Goal: Information Seeking & Learning: Learn about a topic

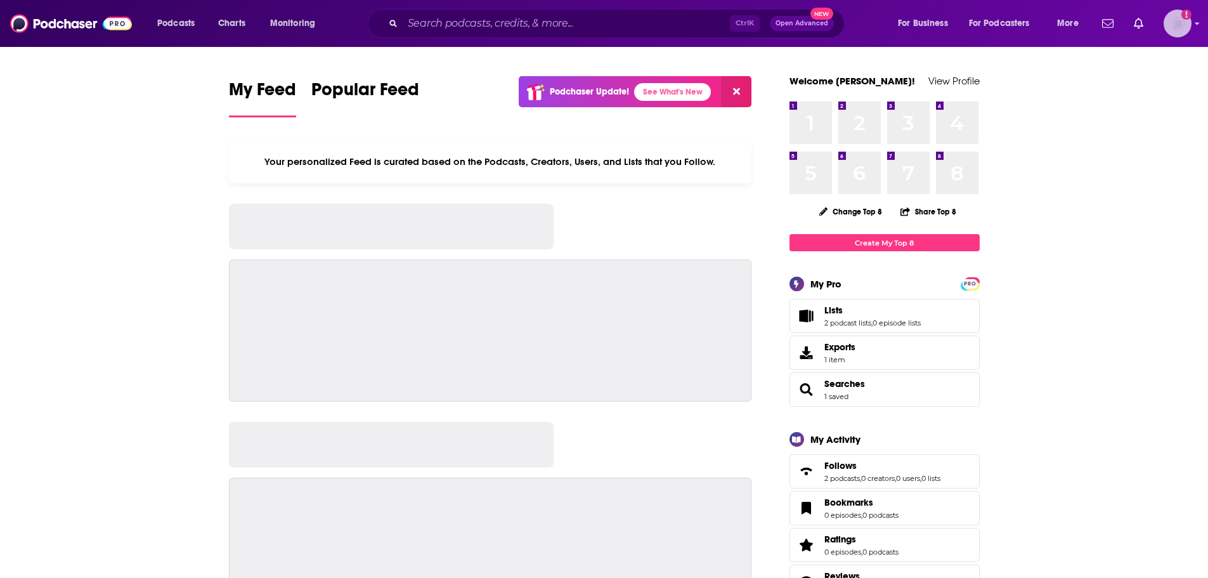
click at [1182, 26] on img "Logged in as amooers" at bounding box center [1178, 24] width 28 height 28
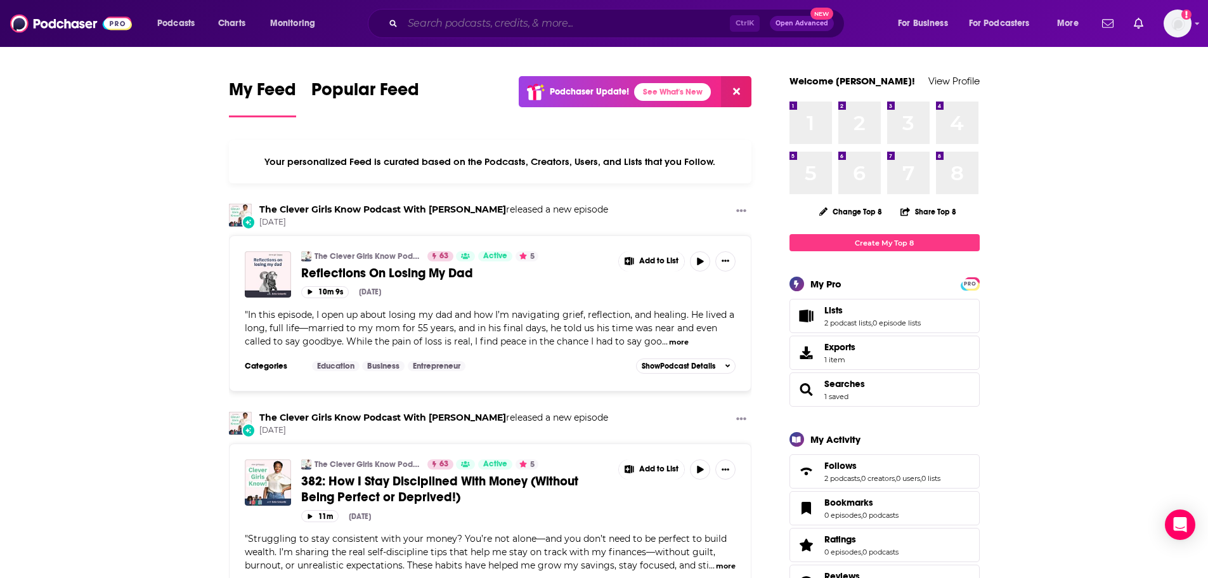
click at [545, 15] on input "Search podcasts, credits, & more..." at bounding box center [566, 23] width 327 height 20
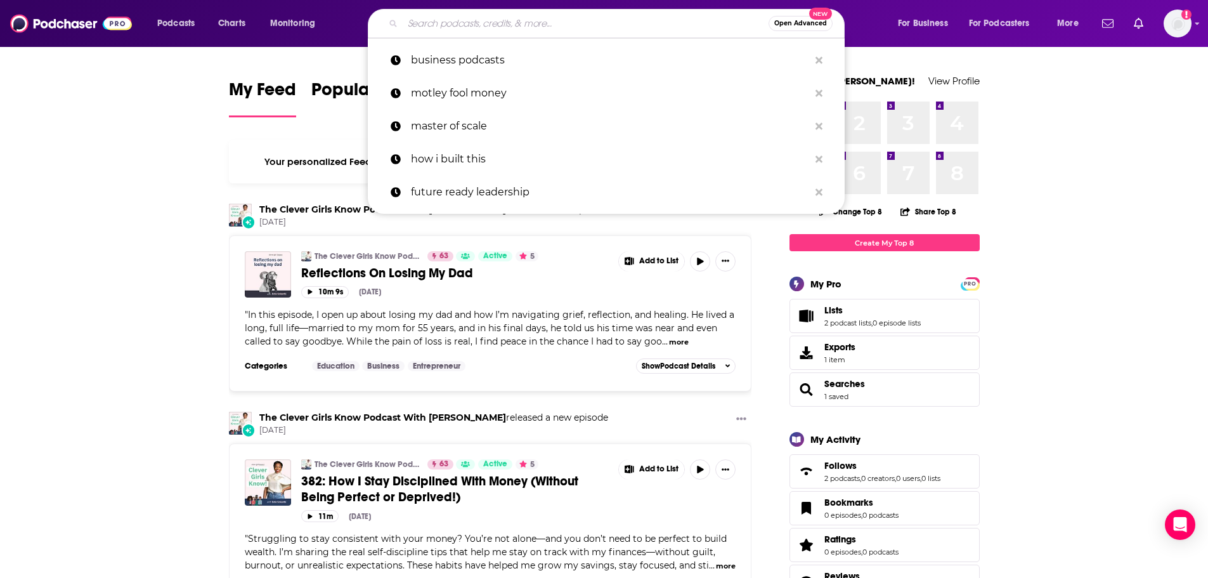
paste input "Page Six on SiriusXM"
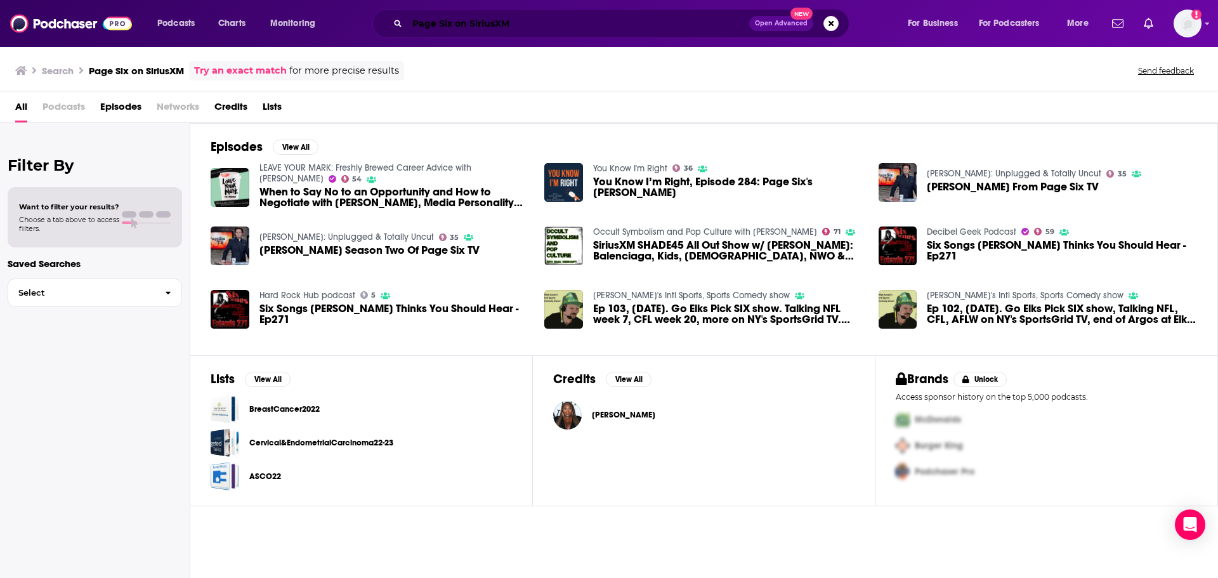
click at [438, 22] on input "Page Six on SiriusXM" at bounding box center [578, 23] width 342 height 20
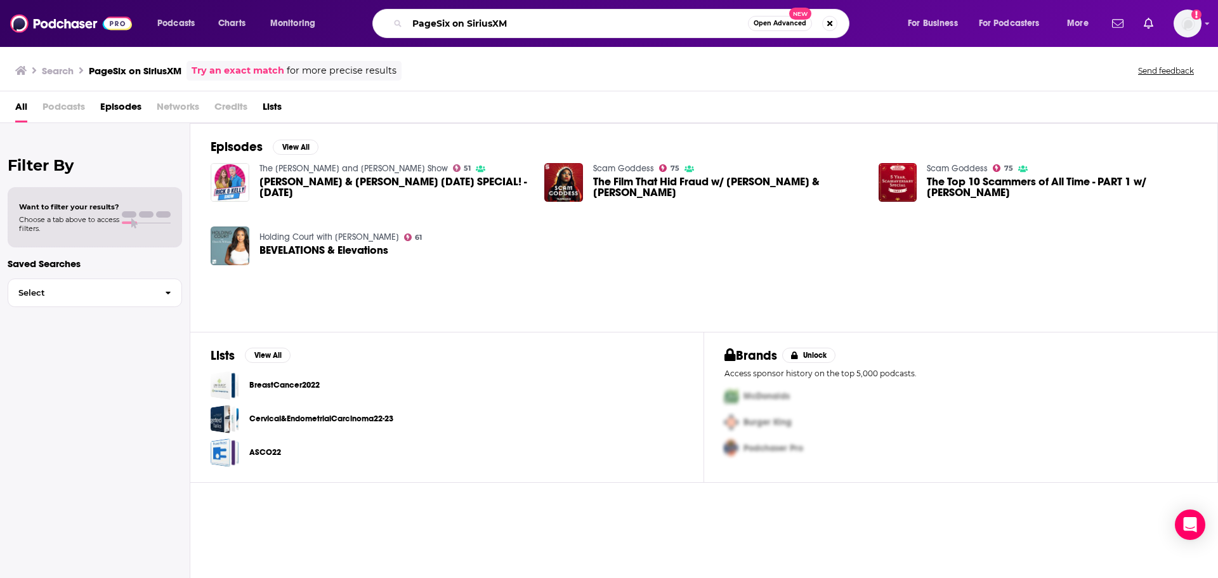
drag, startPoint x: 509, startPoint y: 21, endPoint x: 448, endPoint y: 20, distance: 60.3
click at [448, 20] on input "PageSix on SiriusXM" at bounding box center [577, 23] width 341 height 20
type input "PageSix"
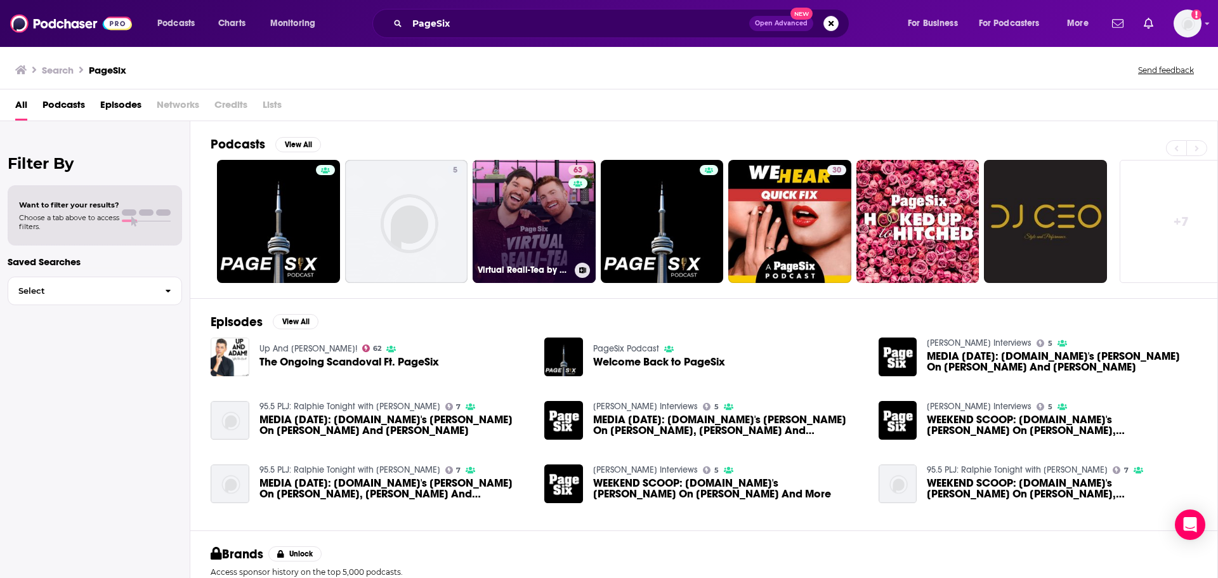
click at [540, 226] on link "63 Virtual Reali-Tea by Page Six" at bounding box center [533, 221] width 123 height 123
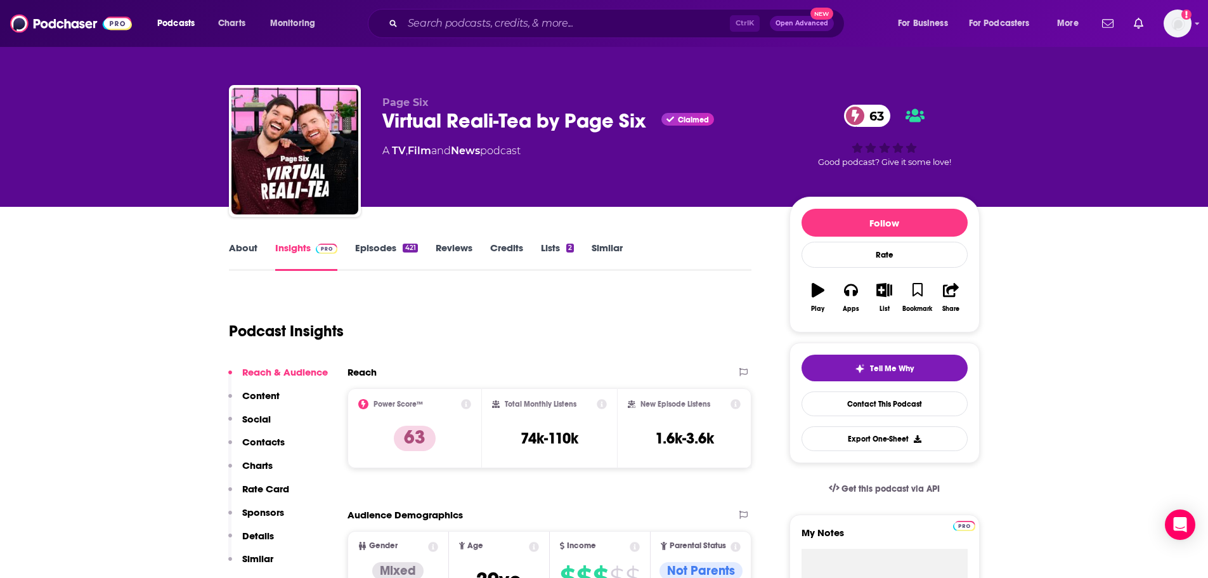
click at [388, 256] on link "Episodes 421" at bounding box center [386, 256] width 62 height 29
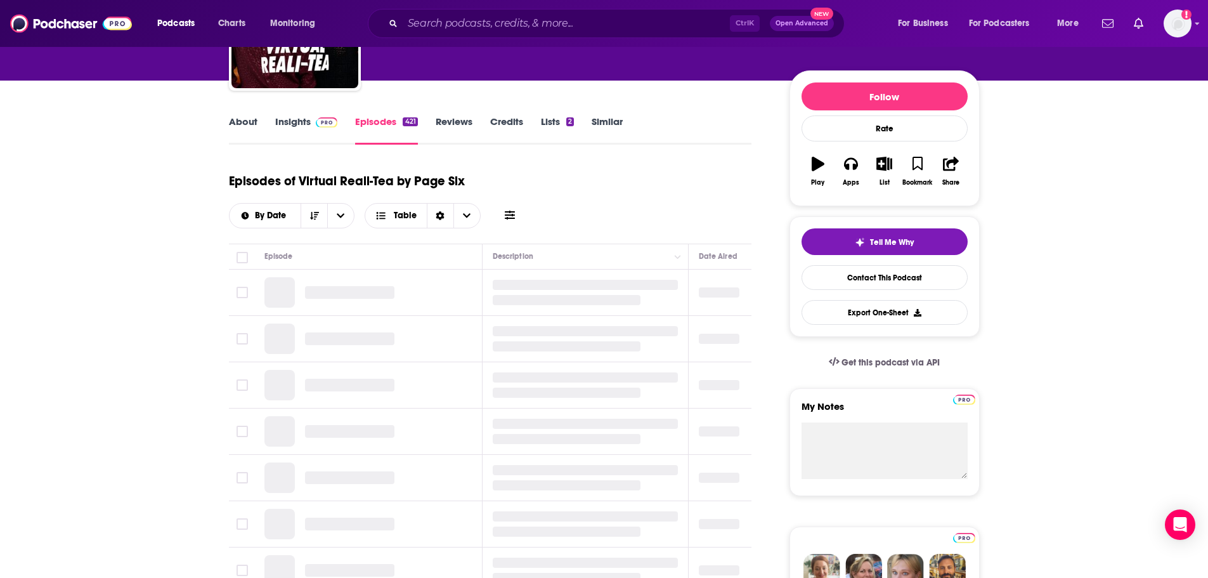
scroll to position [127, 0]
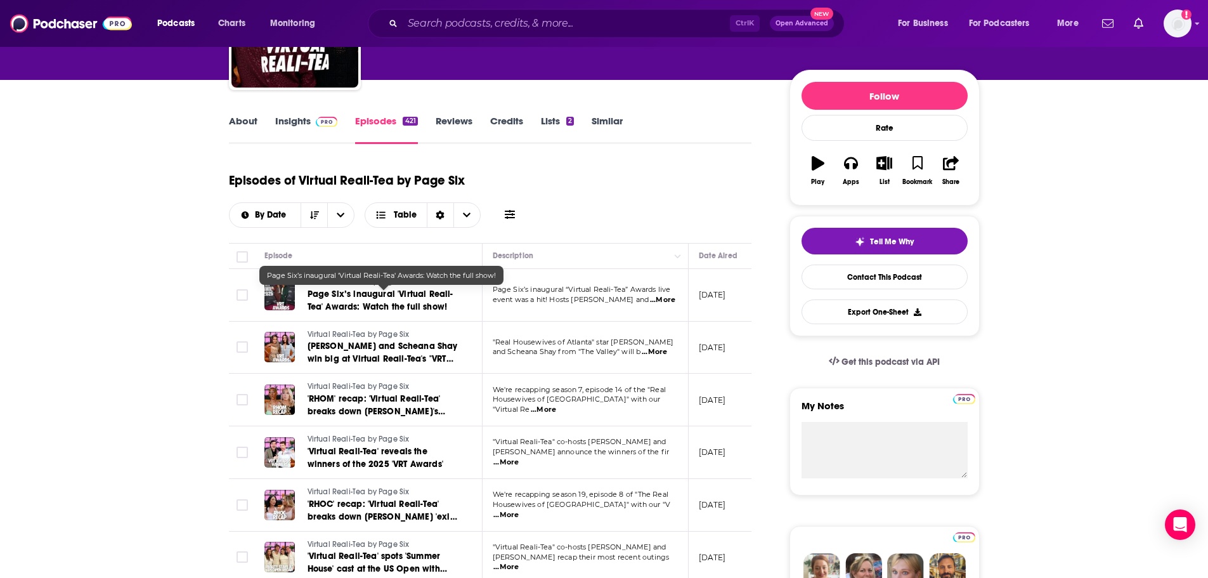
click at [431, 299] on span "Page Six’s inaugural 'Virtual Reali-Tea' Awards: Watch the full show!" at bounding box center [381, 300] width 146 height 23
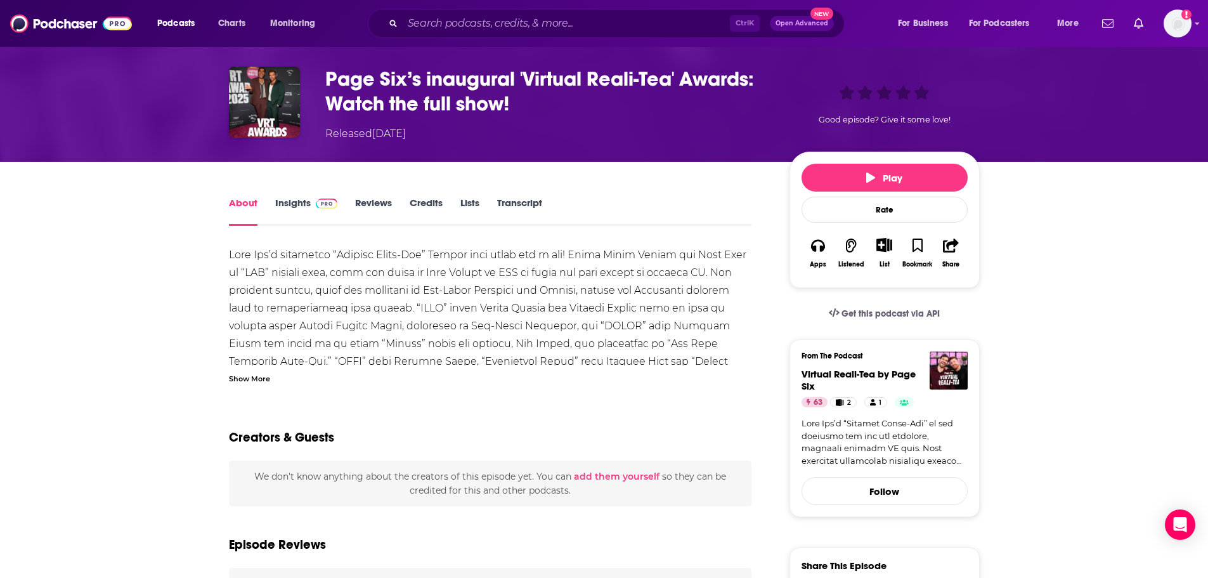
scroll to position [63, 0]
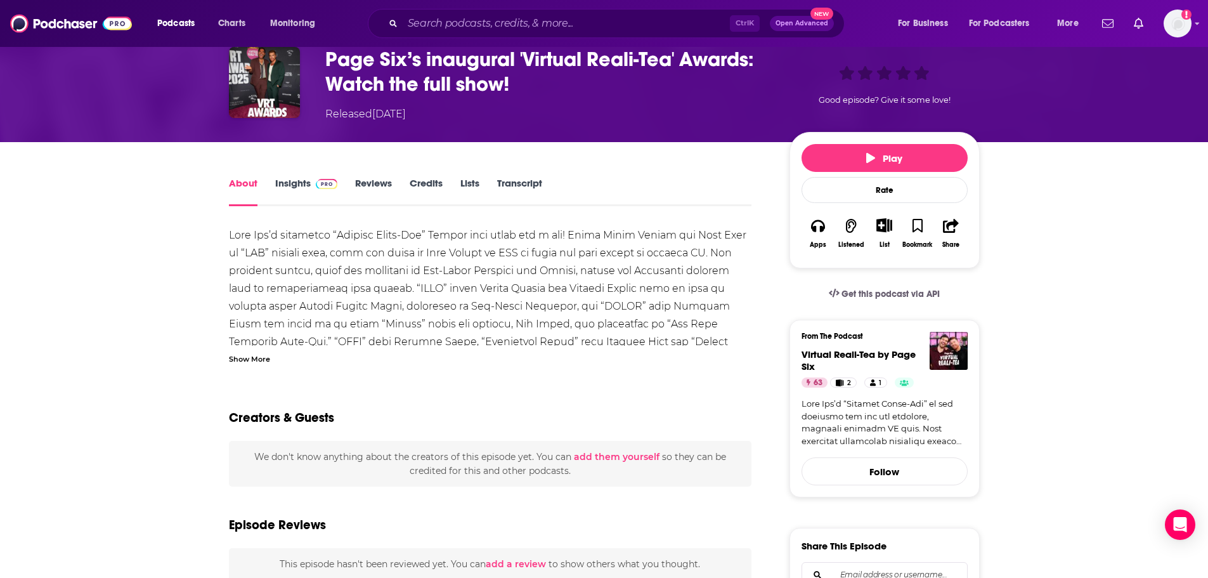
click at [286, 179] on link "Insights" at bounding box center [306, 191] width 63 height 29
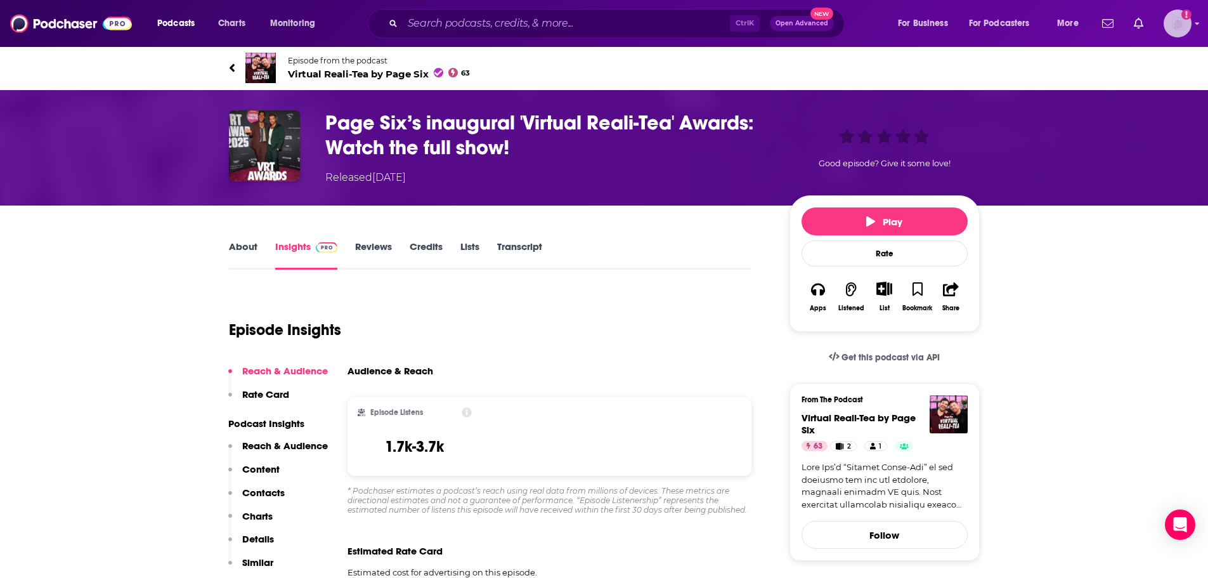
click at [1178, 15] on img "Logged in as amooers" at bounding box center [1178, 24] width 28 height 28
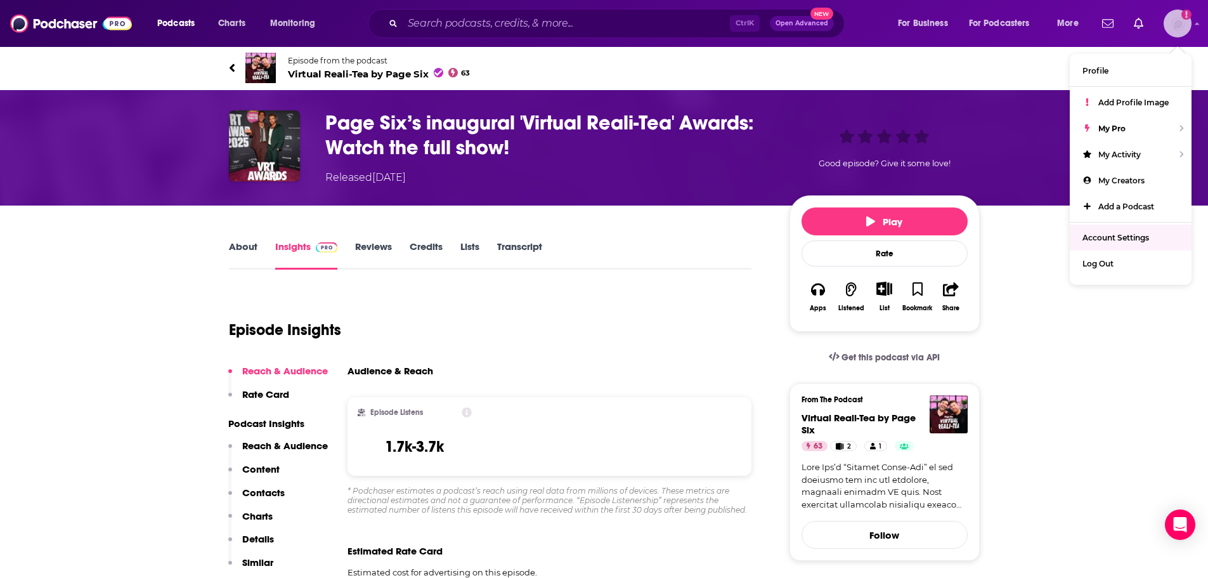
click at [1121, 238] on span "Account Settings" at bounding box center [1115, 238] width 67 height 10
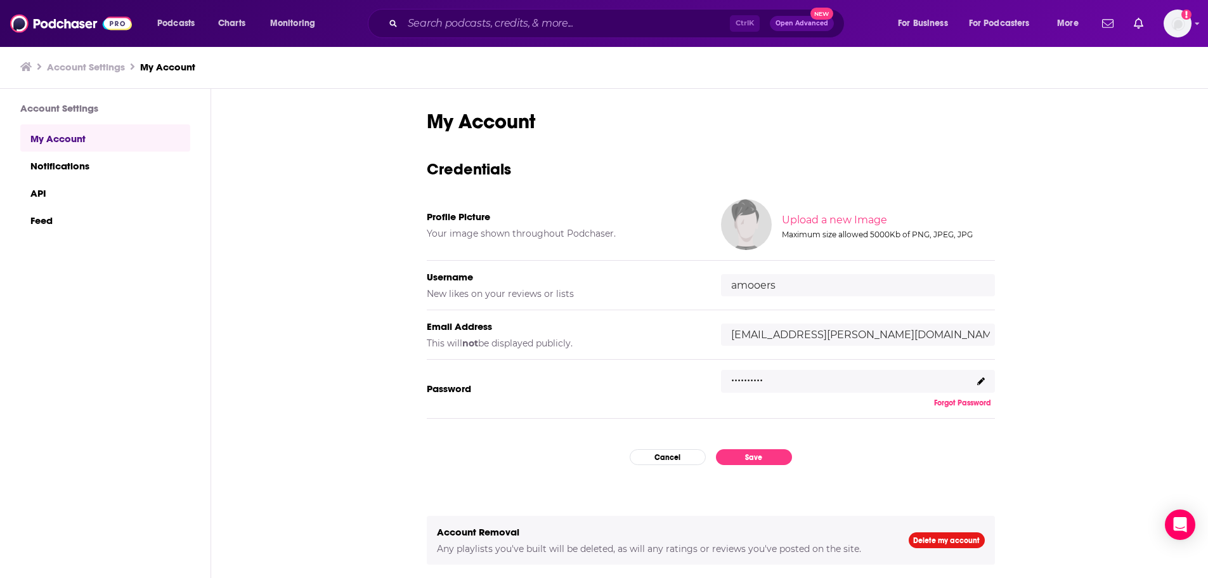
click at [746, 377] on p ".........." at bounding box center [747, 376] width 32 height 18
click at [736, 377] on p ".........." at bounding box center [747, 376] width 32 height 18
drag, startPoint x: 980, startPoint y: 382, endPoint x: 1019, endPoint y: 393, distance: 40.0
click at [980, 382] on icon at bounding box center [981, 381] width 8 height 8
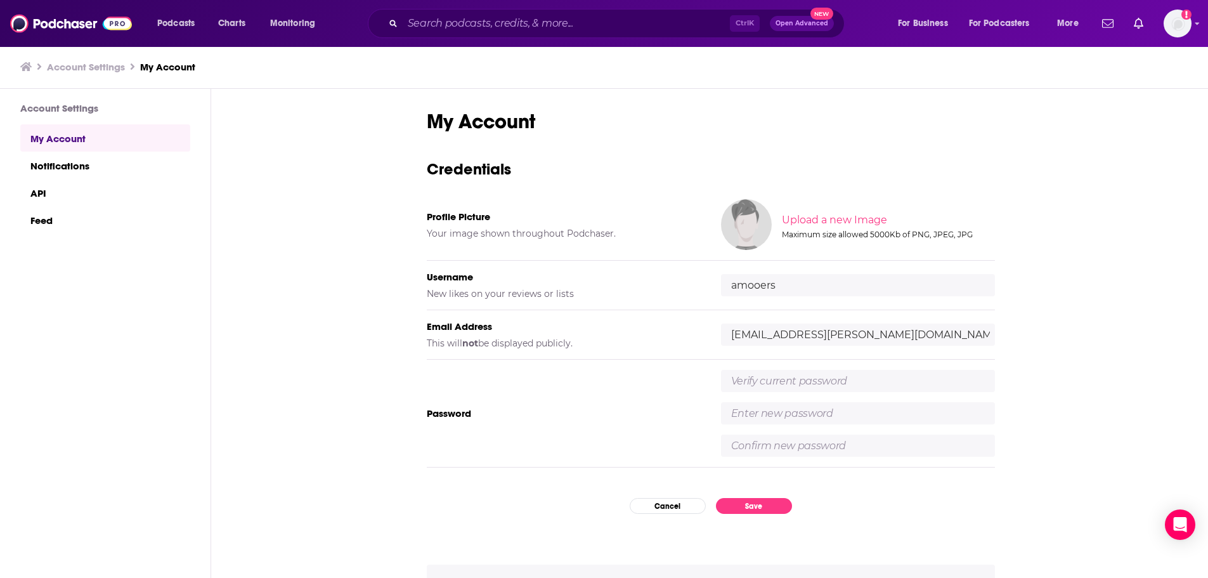
click at [777, 379] on input "text" at bounding box center [858, 381] width 274 height 22
click at [672, 502] on div "My Account Credentials Profile Picture Your image shown throughout Podchaser. U…" at bounding box center [711, 354] width 568 height 490
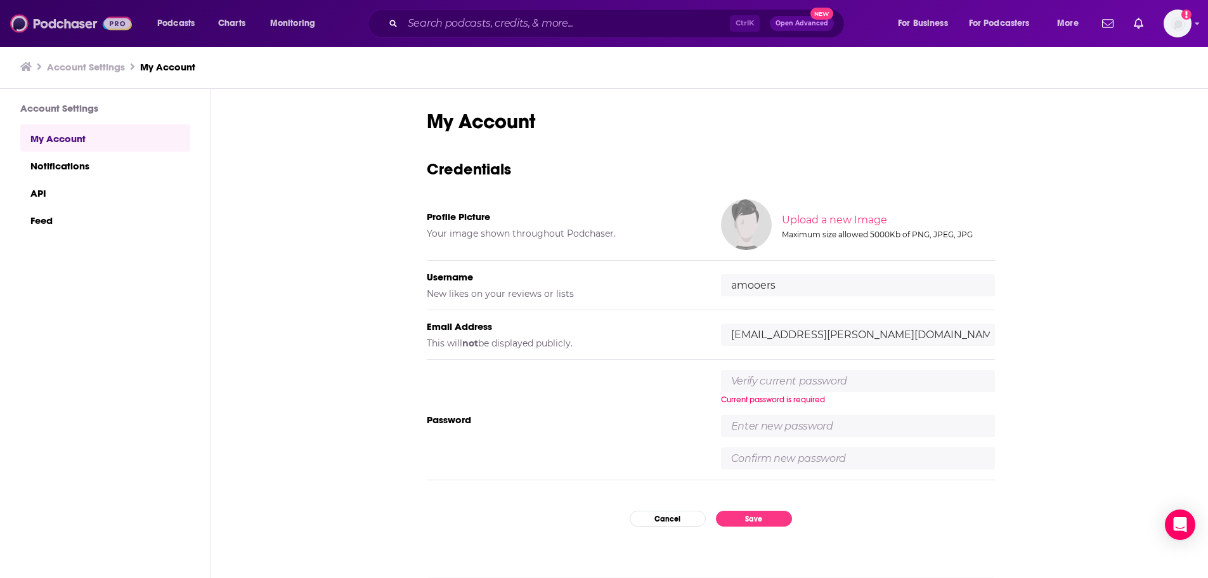
click at [38, 30] on img at bounding box center [71, 23] width 122 height 24
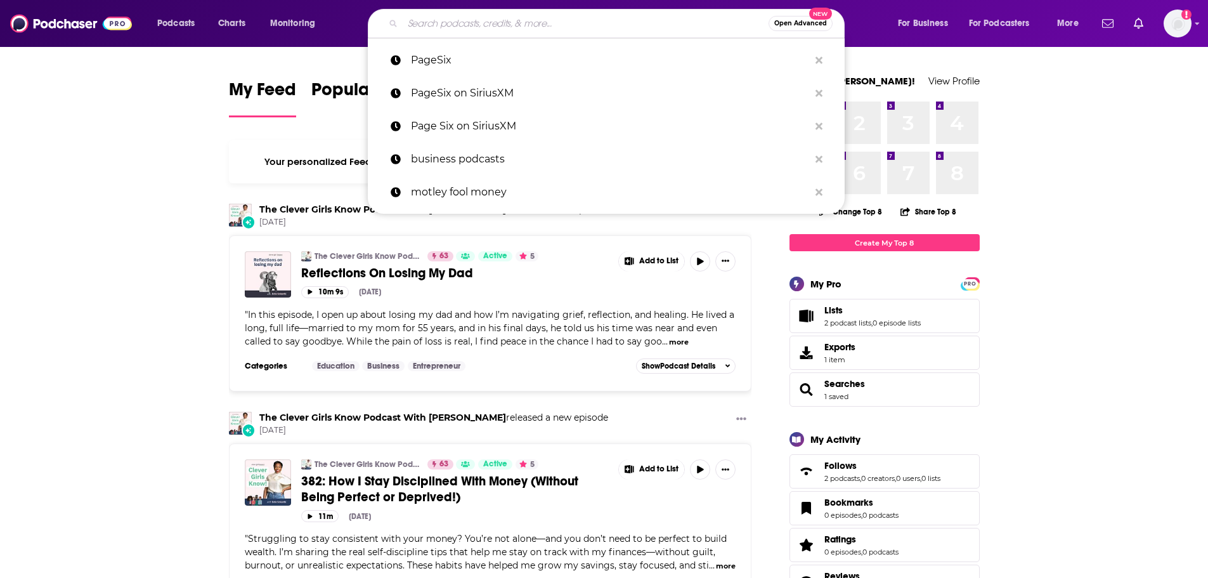
click at [456, 20] on input "Search podcasts, credits, & more..." at bounding box center [586, 23] width 366 height 20
click at [465, 68] on p "PageSix" at bounding box center [610, 60] width 398 height 33
type input "PageSix"
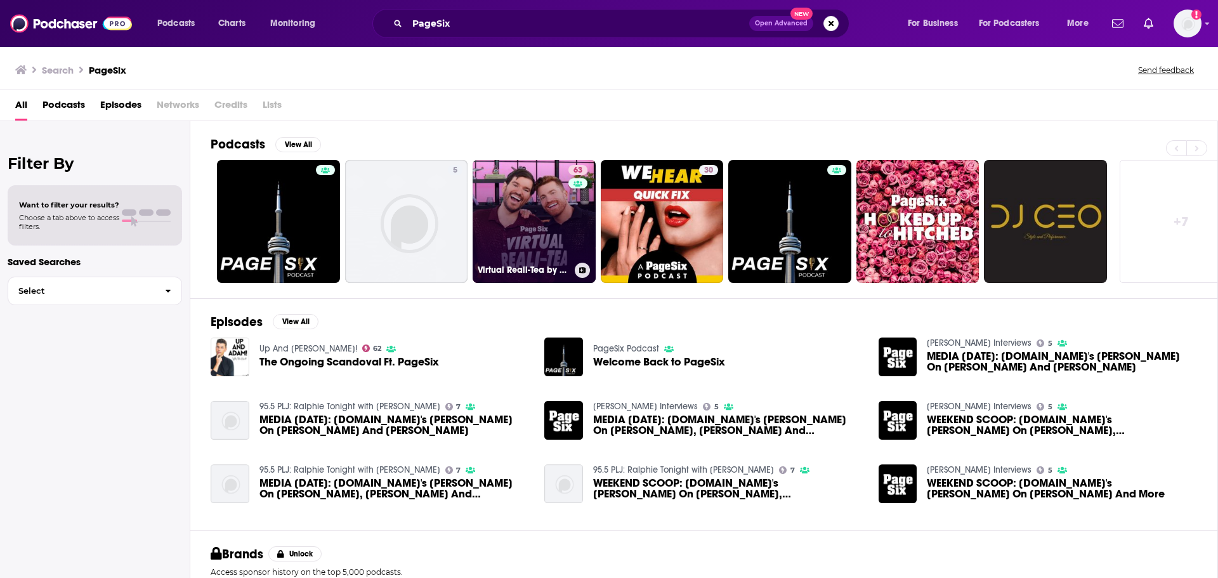
click at [510, 231] on link "63 Virtual Reali-Tea by Page Six" at bounding box center [533, 221] width 123 height 123
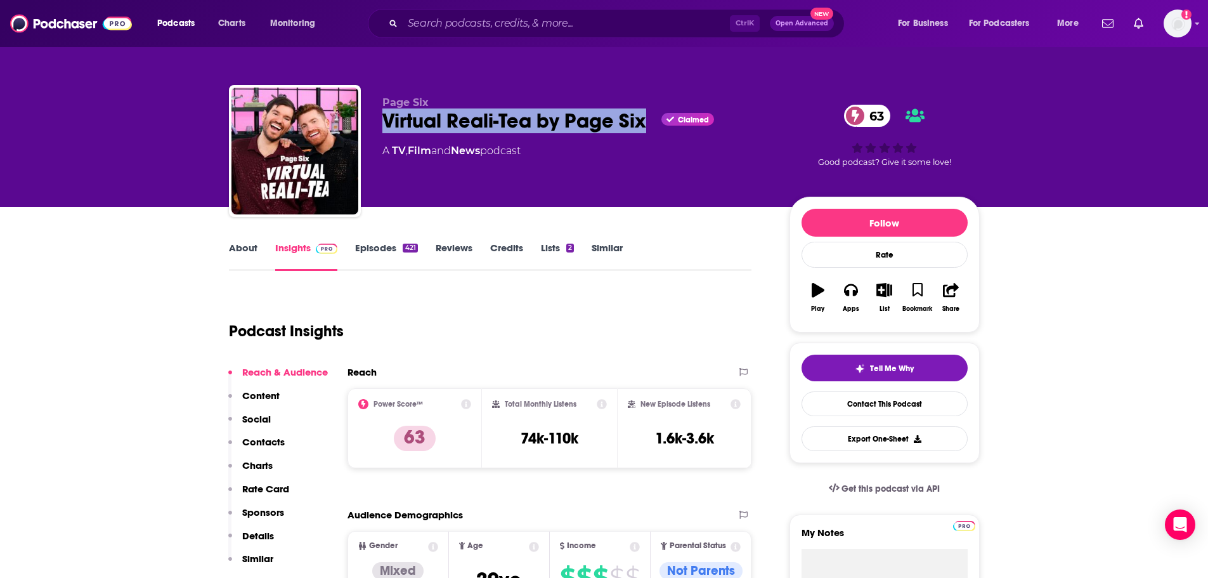
drag, startPoint x: 396, startPoint y: 119, endPoint x: 642, endPoint y: 120, distance: 245.4
click at [642, 120] on div "Page Six Virtual Reali-Tea by Page Six Claimed 63 A TV , Film and News podcast …" at bounding box center [604, 153] width 751 height 137
copy h2 "Virtual Reali-Tea by Page Six"
click at [387, 252] on link "Episodes 421" at bounding box center [386, 256] width 62 height 29
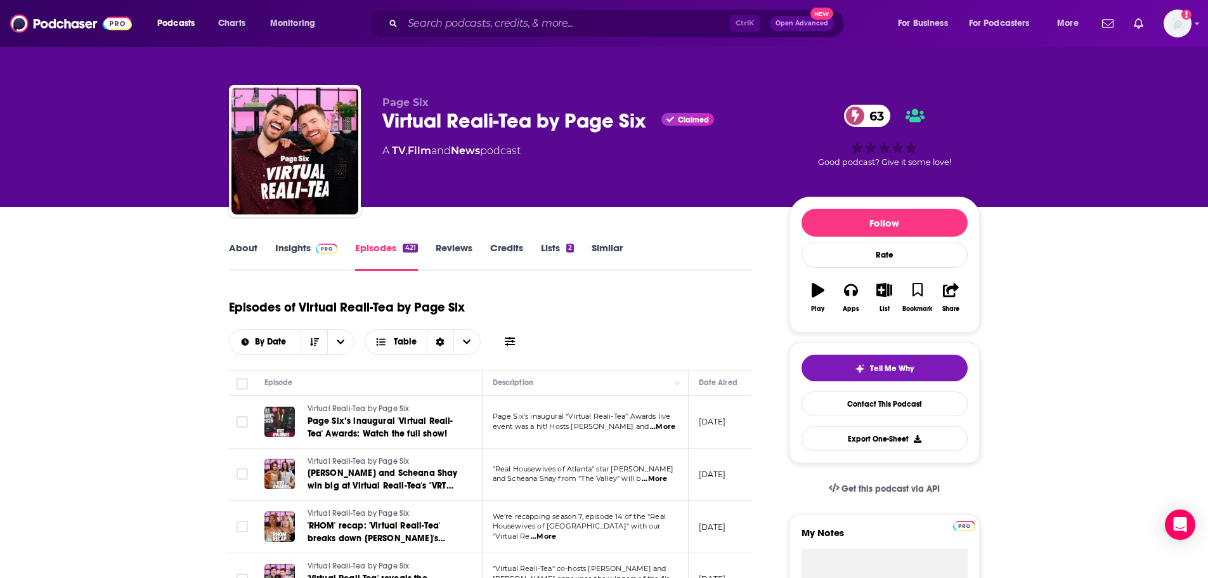
click at [301, 243] on link "Insights" at bounding box center [306, 256] width 63 height 29
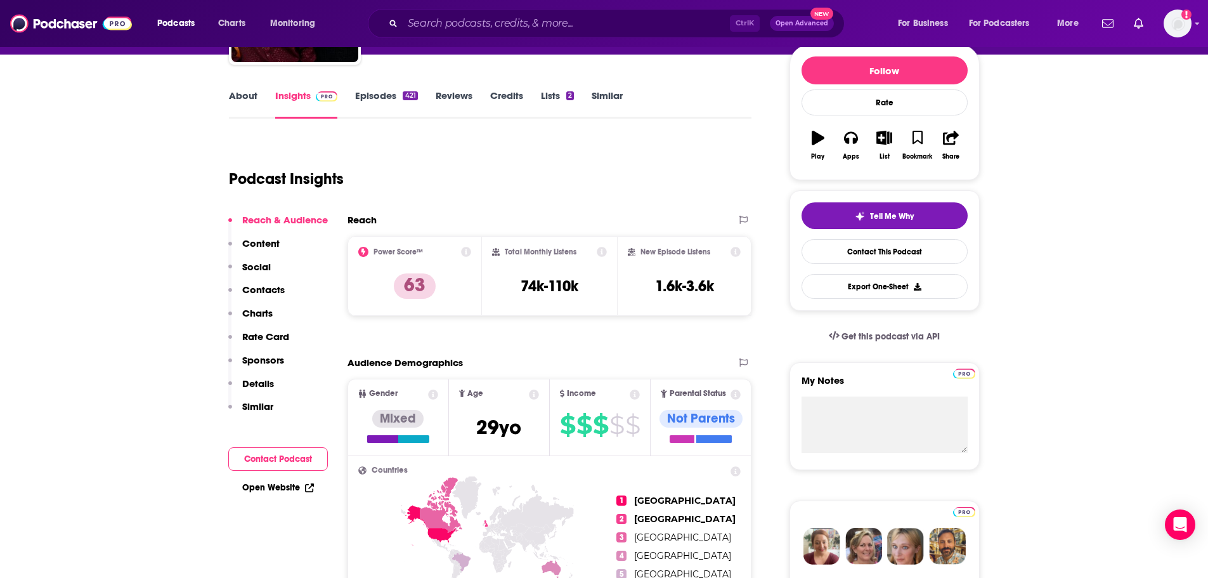
scroll to position [190, 0]
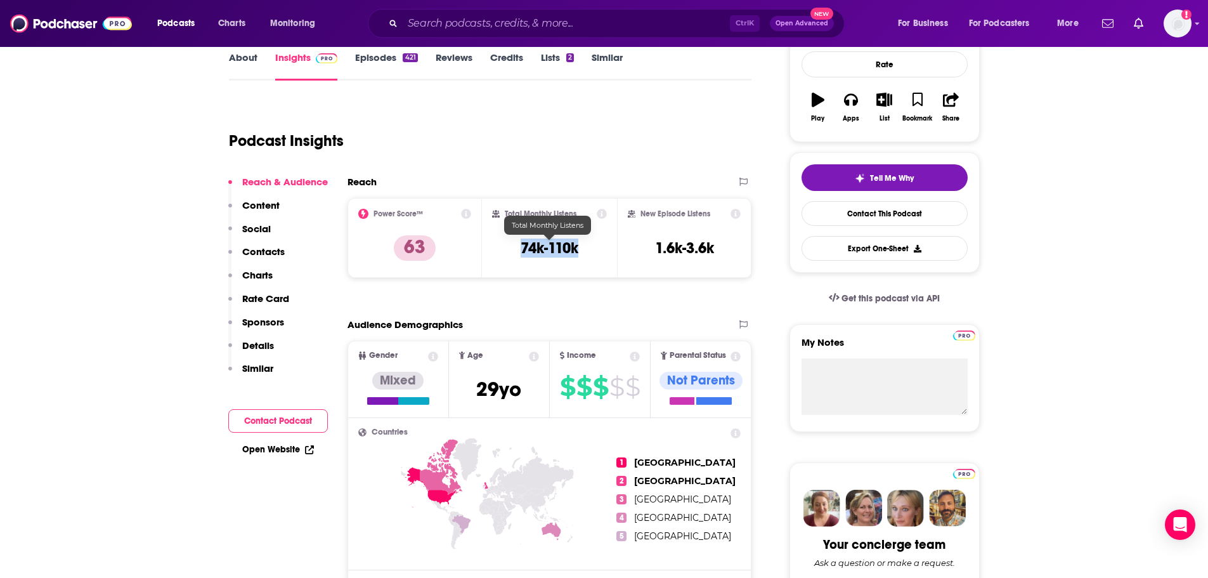
drag, startPoint x: 535, startPoint y: 247, endPoint x: 576, endPoint y: 249, distance: 41.3
click at [576, 249] on div "Total Monthly Listens 74k-110k" at bounding box center [549, 238] width 115 height 58
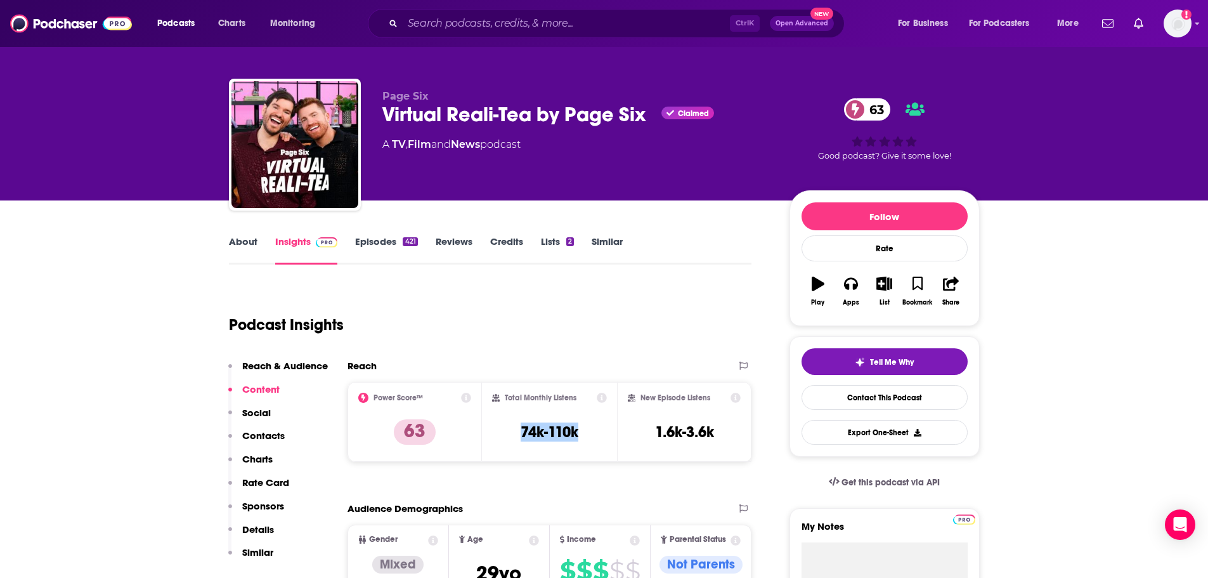
scroll to position [0, 0]
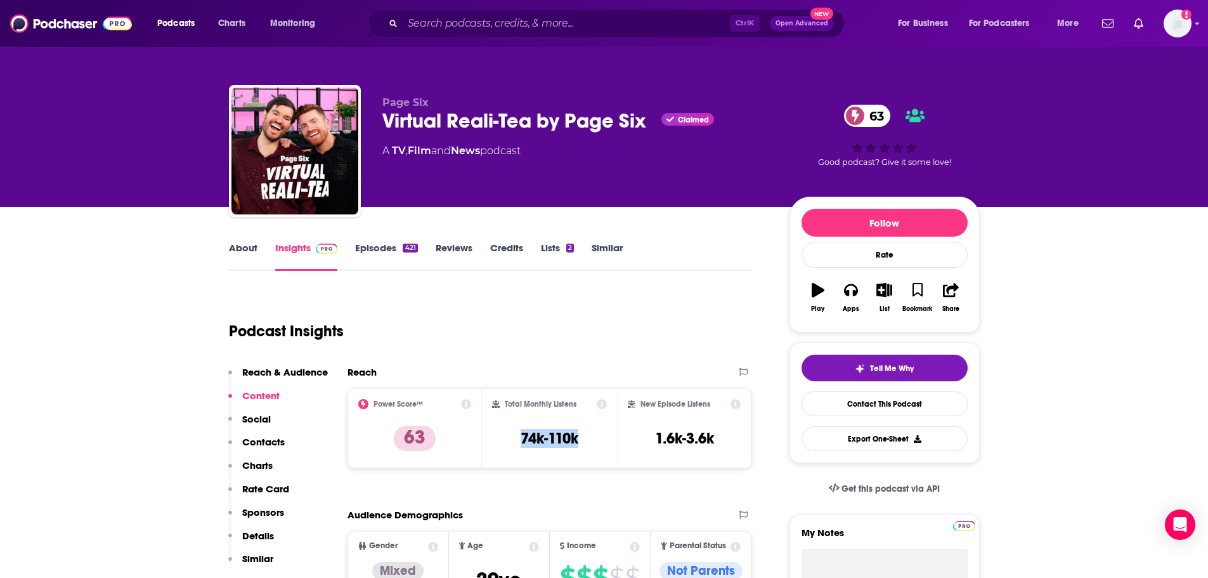
click at [375, 244] on link "Episodes 421" at bounding box center [386, 256] width 62 height 29
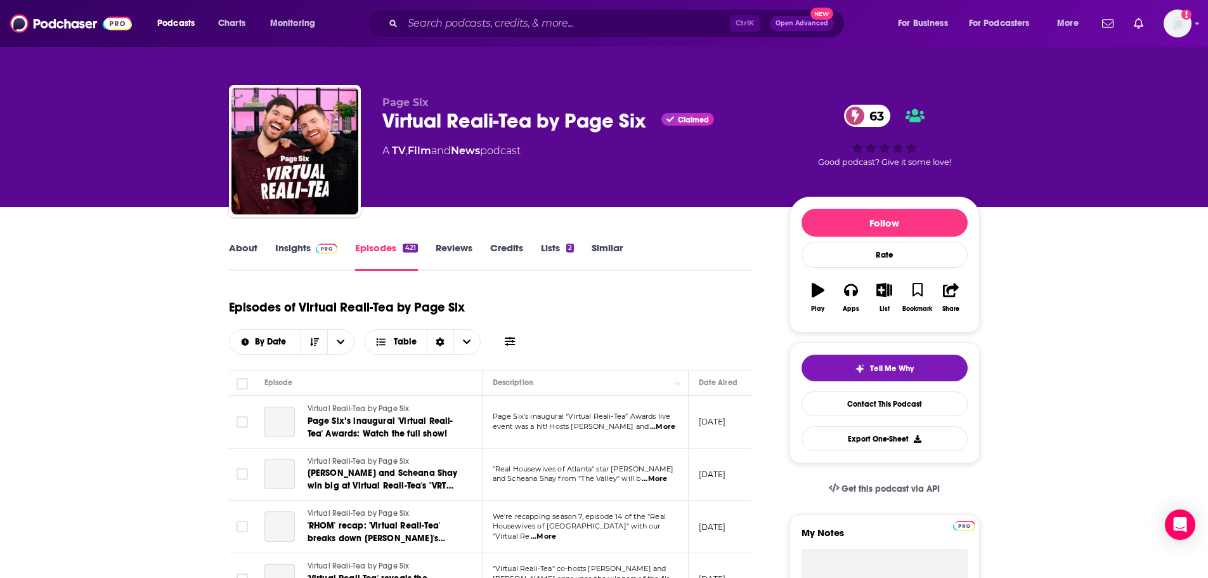
click at [391, 421] on span "Page Six’s inaugural 'Virtual Reali-Tea' Awards: Watch the full show!" at bounding box center [381, 426] width 146 height 23
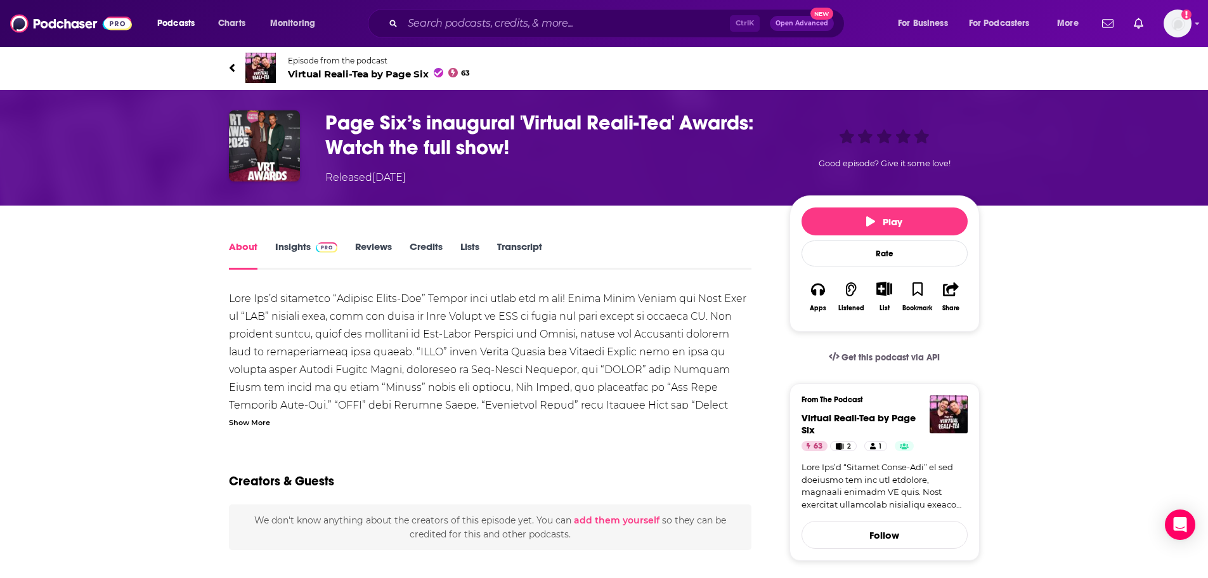
click at [265, 422] on div "Show More" at bounding box center [249, 421] width 41 height 12
